Goal: Task Accomplishment & Management: Manage account settings

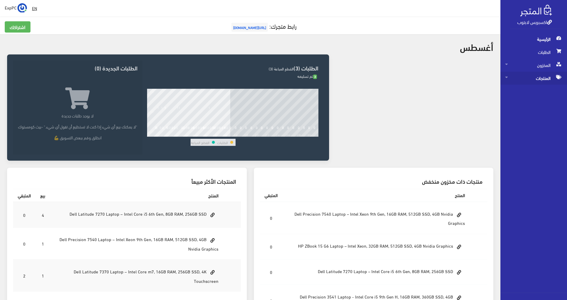
click at [340, 83] on span "المنتجات" at bounding box center [534, 78] width 57 height 13
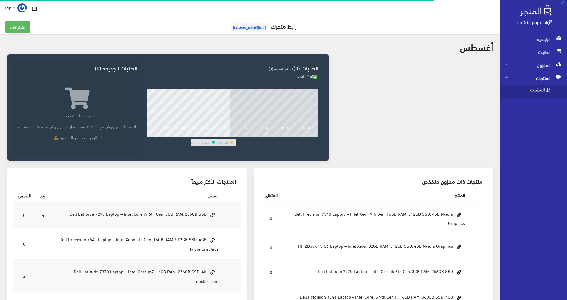
click at [340, 89] on span "كل المنتجات" at bounding box center [528, 91] width 45 height 13
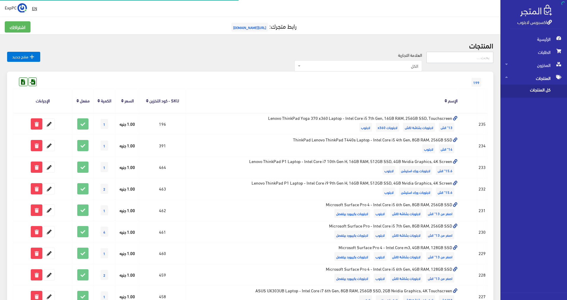
drag, startPoint x: 469, startPoint y: 82, endPoint x: 457, endPoint y: 59, distance: 26.4
click at [340, 59] on input "text" at bounding box center [460, 57] width 67 height 11
type input "5470"
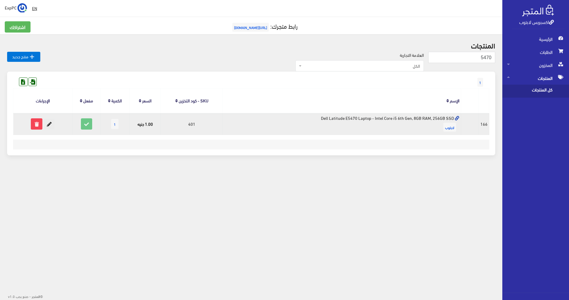
click at [50, 122] on icon at bounding box center [49, 124] width 11 height 11
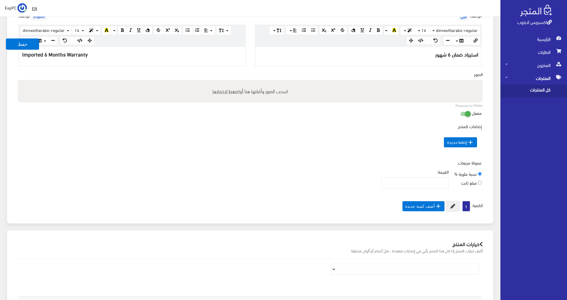
scroll to position [178, 0]
click at [452, 205] on icon at bounding box center [453, 206] width 5 height 5
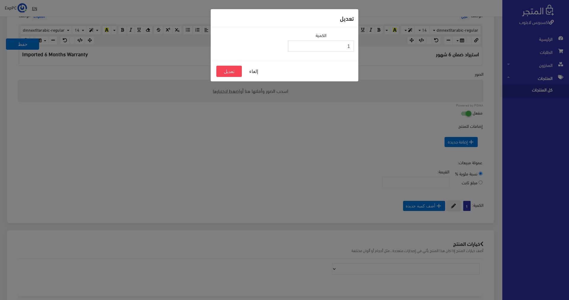
drag, startPoint x: 340, startPoint y: 50, endPoint x: 355, endPoint y: 46, distance: 15.8
click at [355, 46] on div "الكمية 1" at bounding box center [320, 44] width 73 height 25
type input "00"
click at [235, 67] on button "تعديل" at bounding box center [228, 71] width 25 height 11
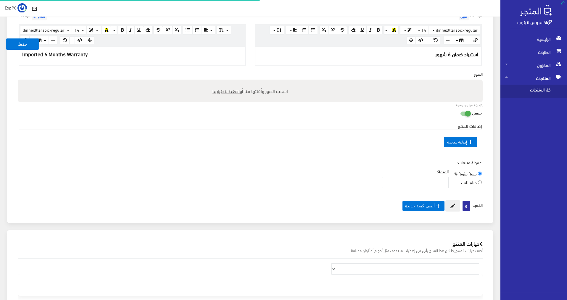
scroll to position [54, 0]
click at [547, 94] on span "كل المنتجات" at bounding box center [528, 91] width 45 height 13
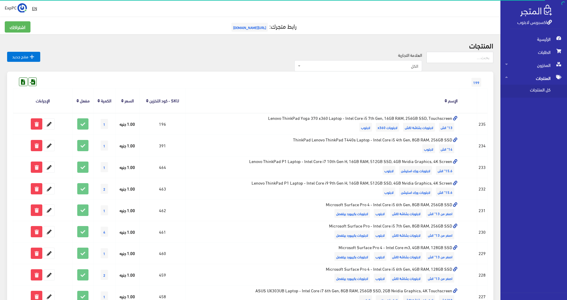
scroll to position [178, 0]
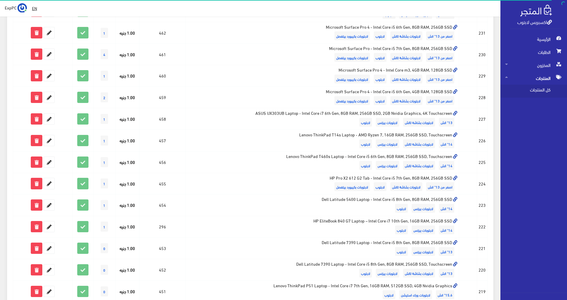
click at [471, 60] on td at bounding box center [469, 55] width 18 height 22
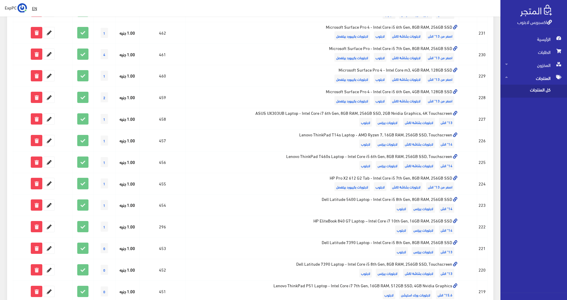
click at [529, 94] on span "كل المنتجات" at bounding box center [528, 91] width 45 height 13
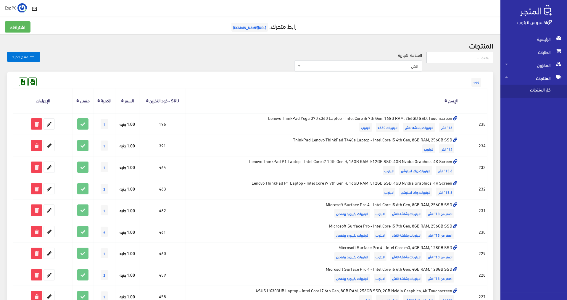
click at [466, 52] on input "text" at bounding box center [460, 57] width 67 height 11
type input "7390"
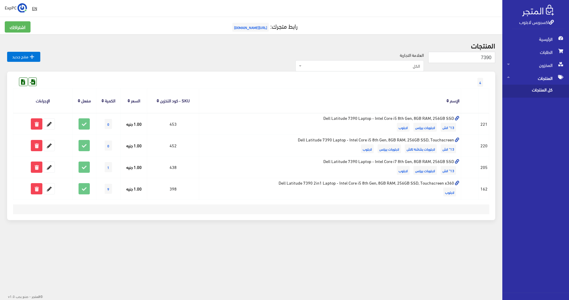
drag, startPoint x: 271, startPoint y: 4, endPoint x: 236, endPoint y: 6, distance: 34.7
click at [236, 6] on div "EN ExpPC اشتراكي" at bounding box center [251, 8] width 493 height 11
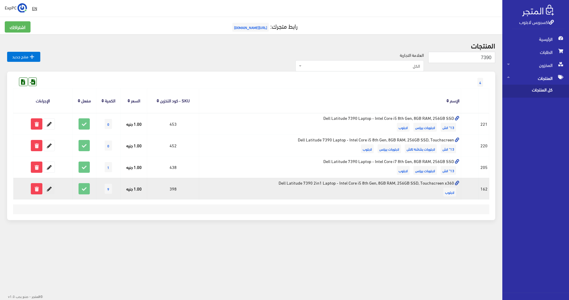
click at [48, 190] on icon at bounding box center [49, 189] width 11 height 11
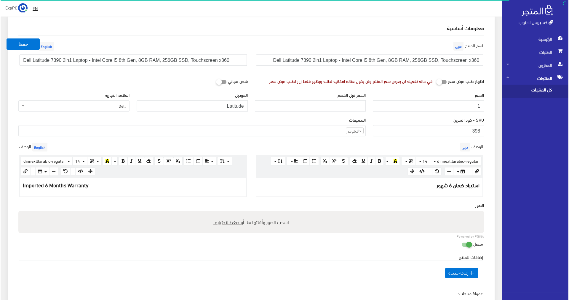
scroll to position [118, 0]
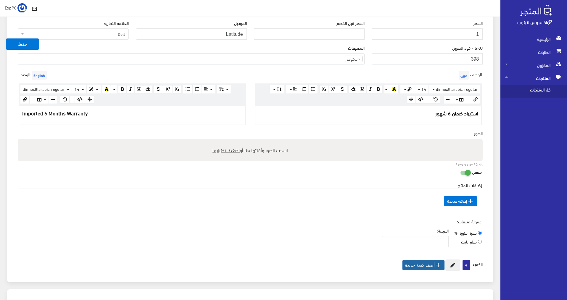
click at [443, 265] on button " أضف كمية جديدة" at bounding box center [424, 265] width 42 height 10
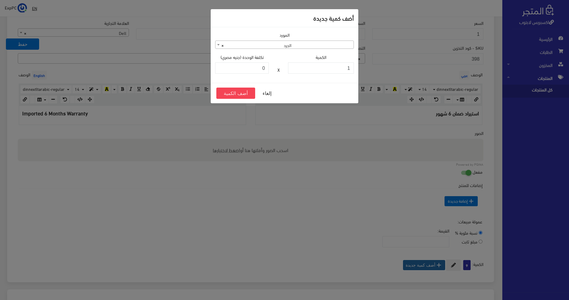
click at [451, 260] on div "أضف كمية جديدة المورد الجرد عميل فاتورة شراء × الجرد الكمية 1 X 0" at bounding box center [284, 150] width 569 height 300
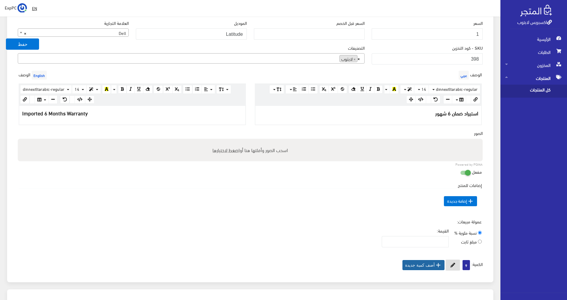
click at [452, 265] on icon at bounding box center [453, 265] width 5 height 5
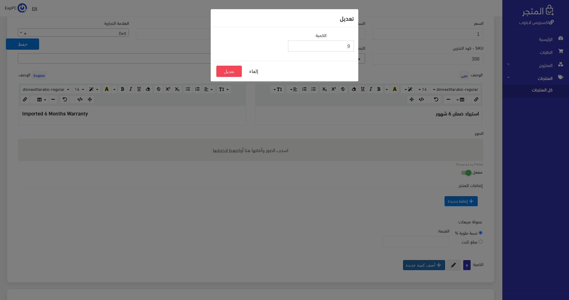
drag, startPoint x: 349, startPoint y: 52, endPoint x: 349, endPoint y: 47, distance: 5.1
click at [350, 48] on div "الكمية 9" at bounding box center [320, 44] width 73 height 25
click at [349, 46] on input "9" at bounding box center [321, 46] width 66 height 11
type input "7"
click at [230, 70] on button "تعديل" at bounding box center [228, 71] width 25 height 11
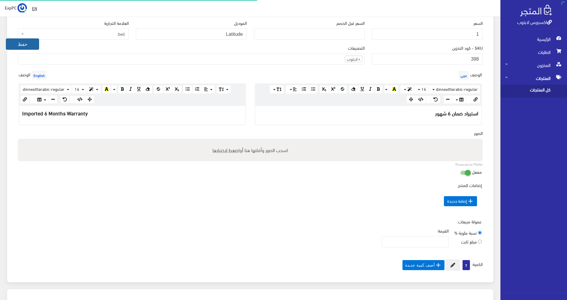
scroll to position [53, 0]
click at [36, 44] on button "حفظ" at bounding box center [22, 44] width 33 height 11
